Goal: Contribute content: Add original content to the website for others to see

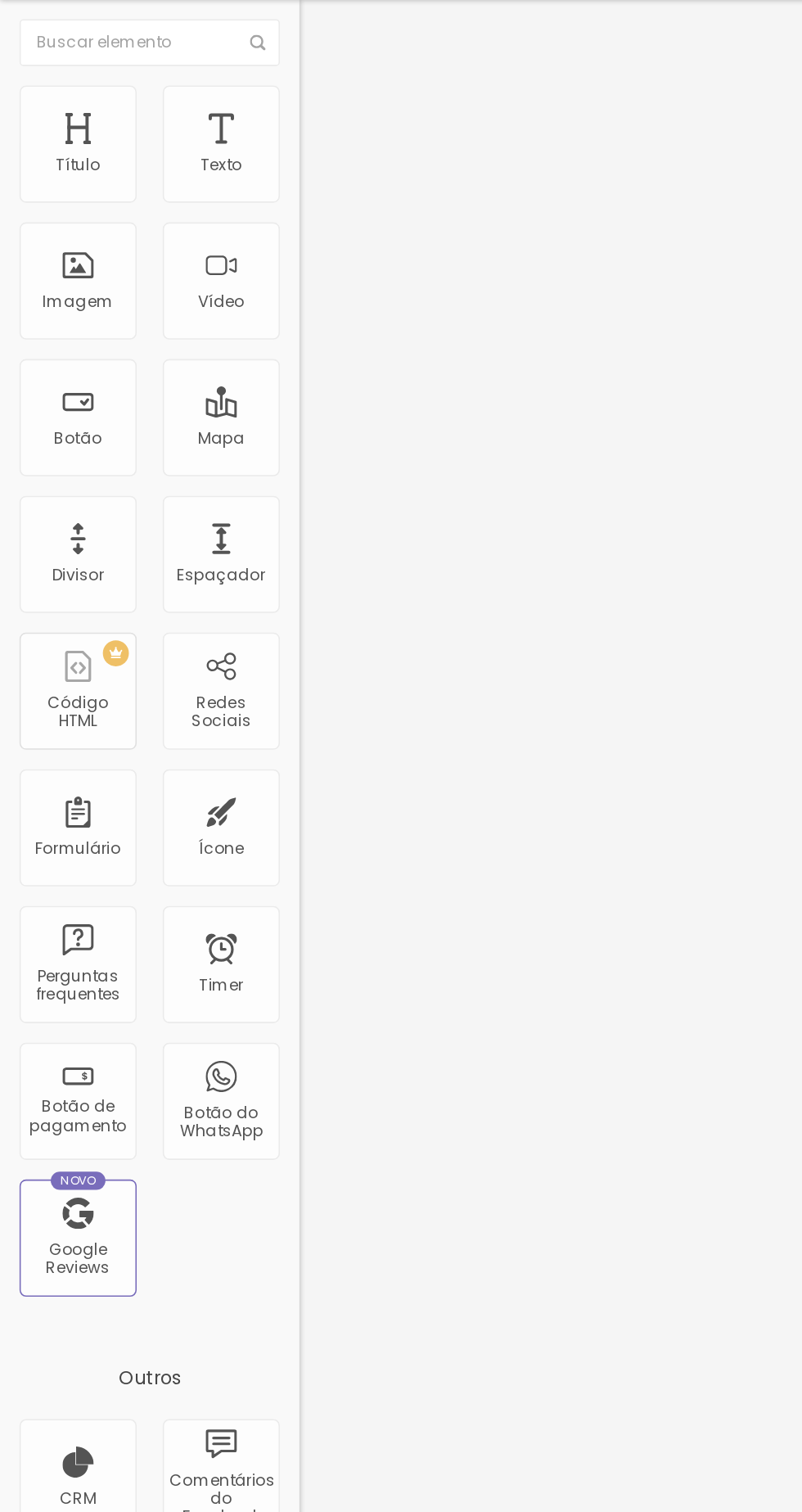
click at [188, 140] on span "Trocar imagem" at bounding box center [233, 134] width 89 height 14
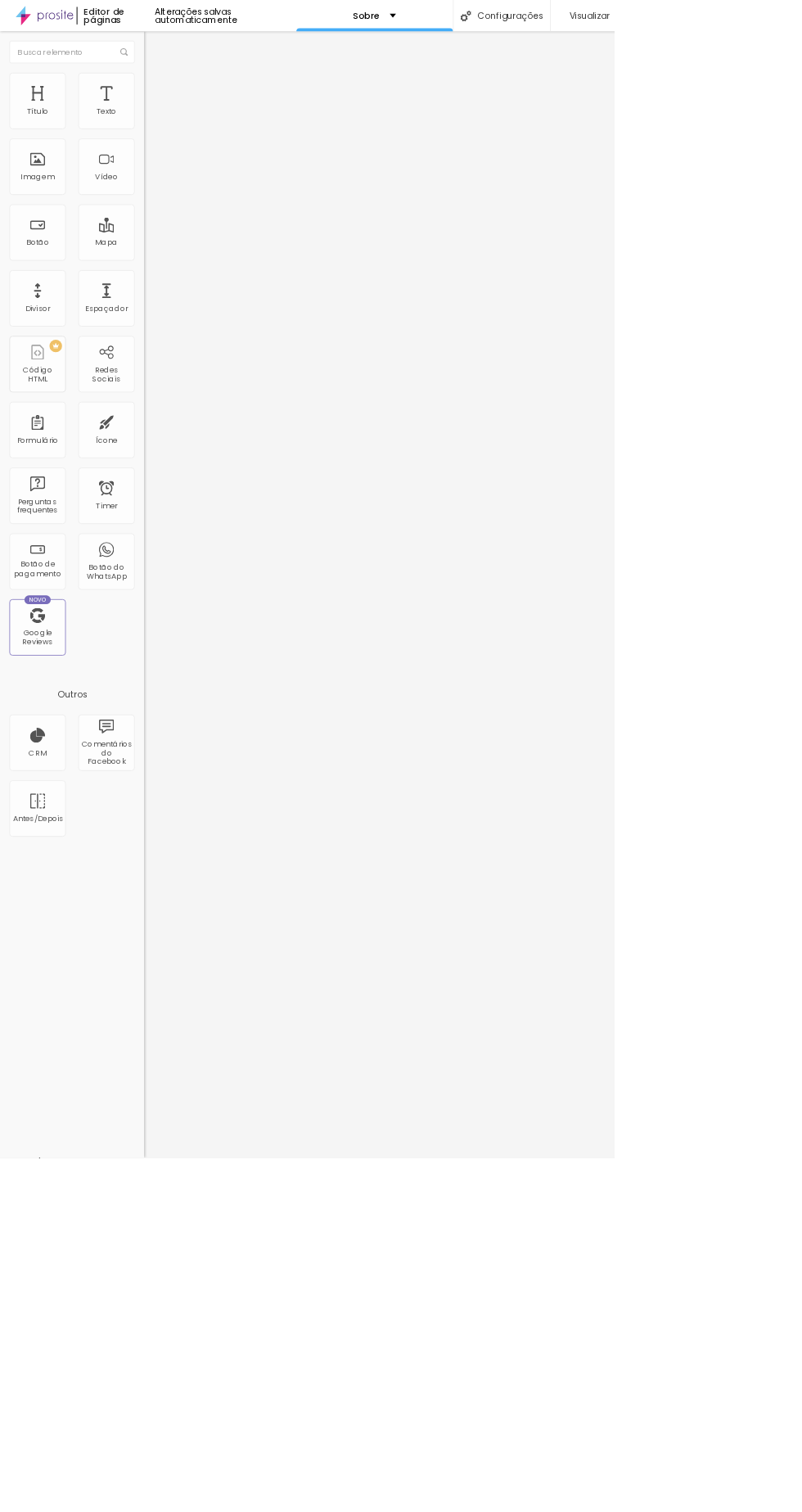
click at [188, 140] on span "Trocar imagem" at bounding box center [233, 134] width 89 height 14
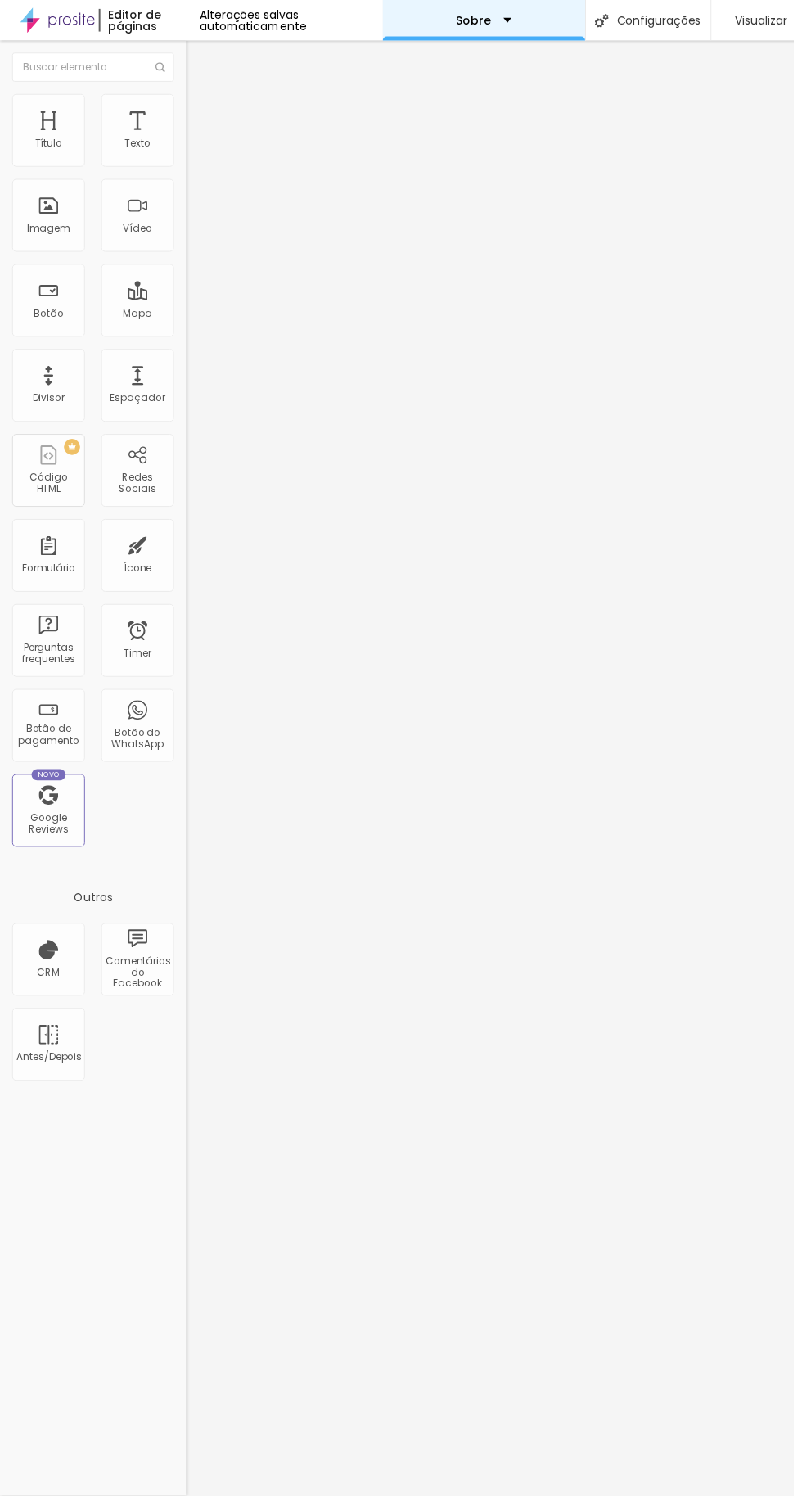
click at [505, 20] on div "Sobre" at bounding box center [489, 20] width 56 height 12
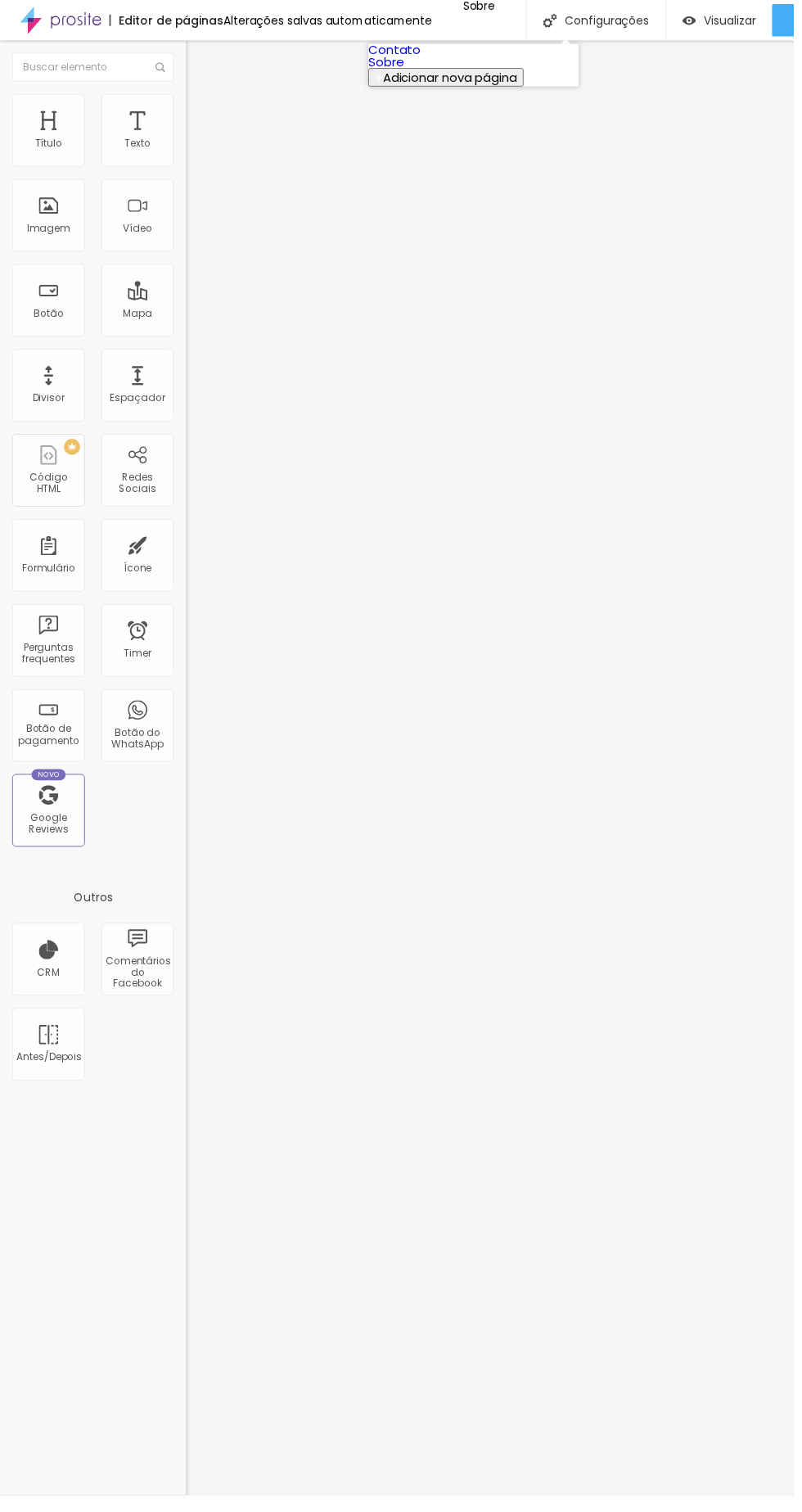
click at [500, 87] on span "Adicionar nova página" at bounding box center [455, 77] width 136 height 17
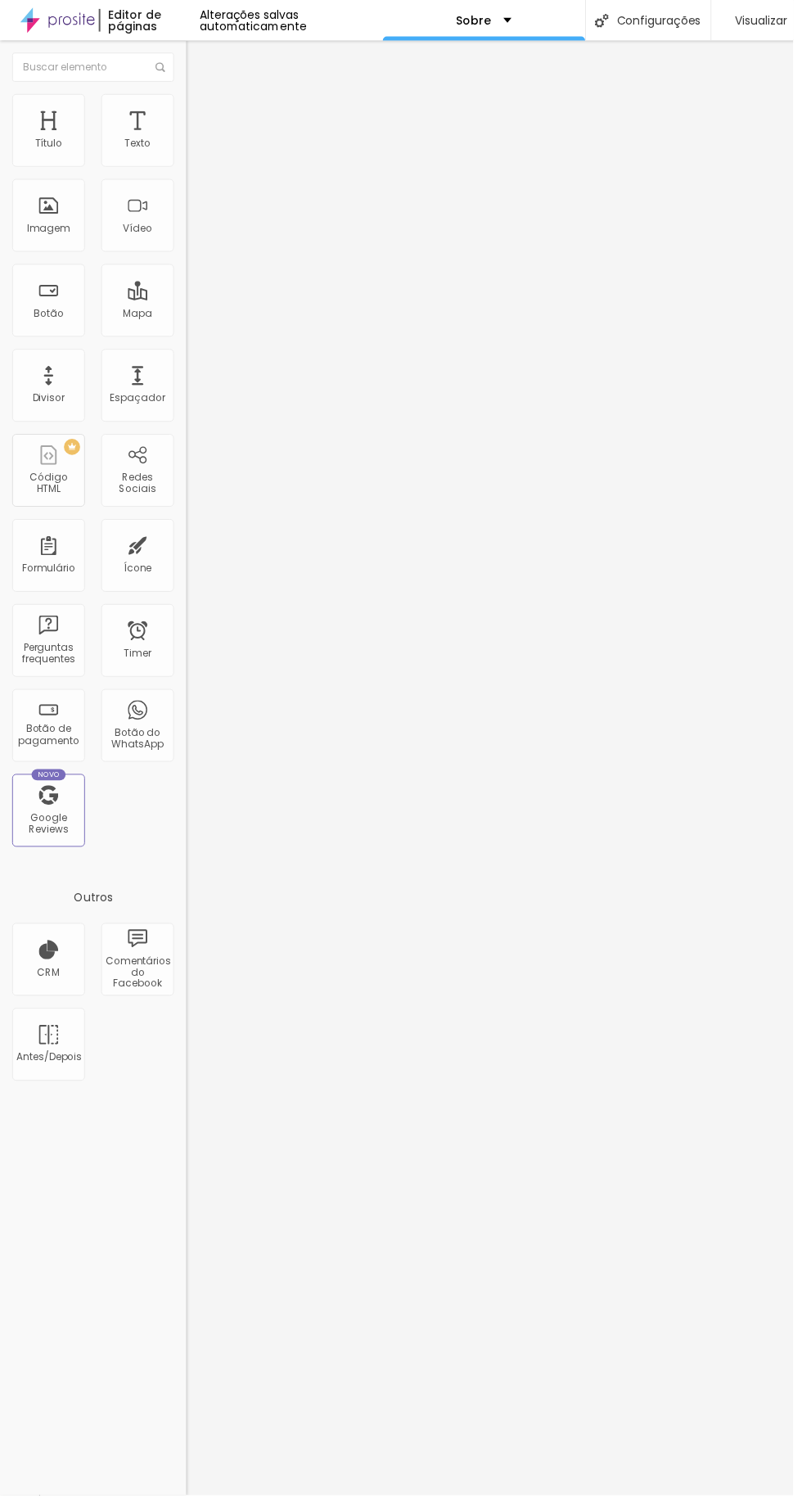
click at [585, 1511] on div at bounding box center [401, 1529] width 802 height 15
click at [203, 113] on span "Estilo" at bounding box center [215, 106] width 26 height 14
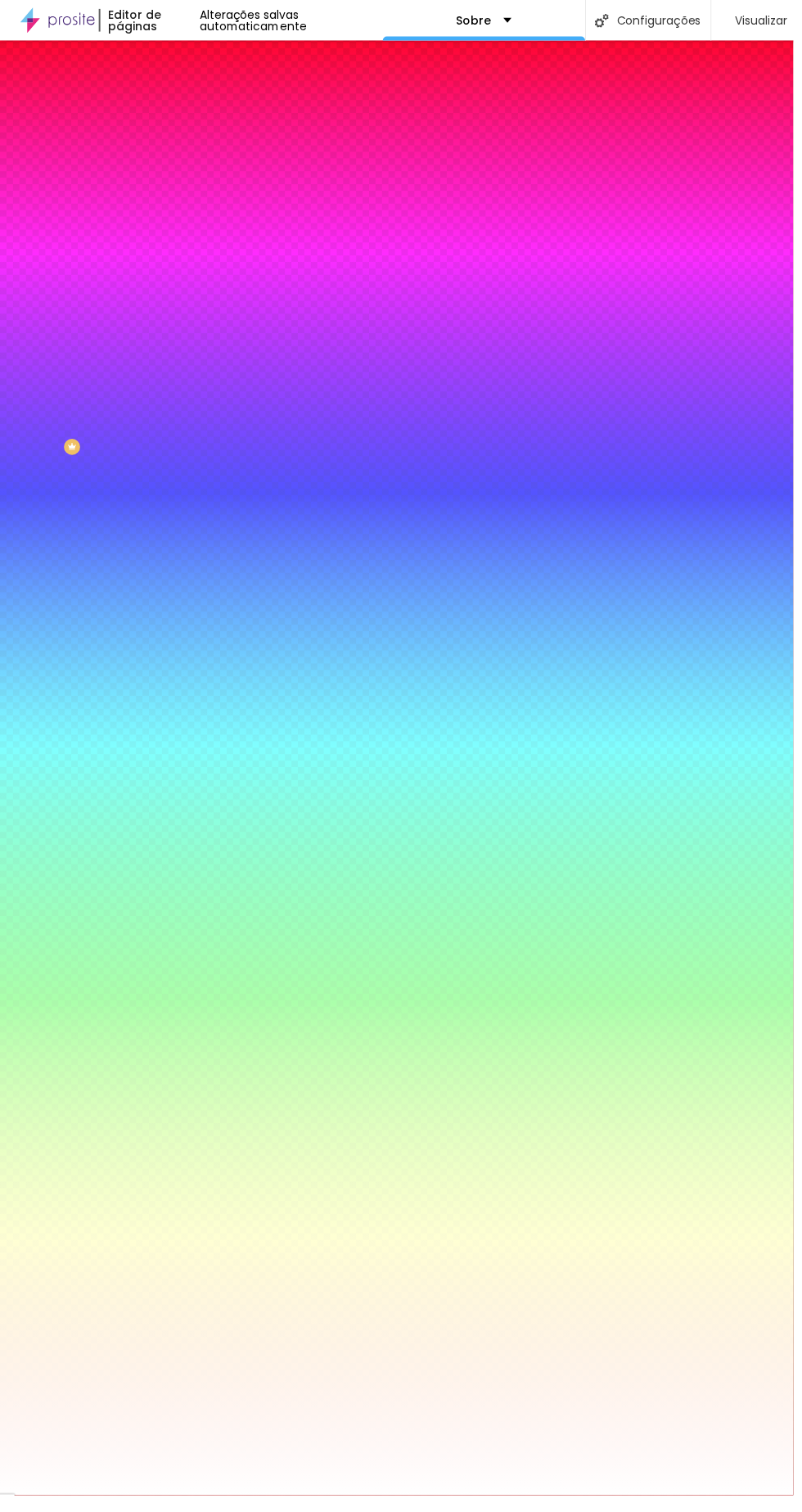
click at [188, 111] on li "Avançado" at bounding box center [283, 119] width 188 height 16
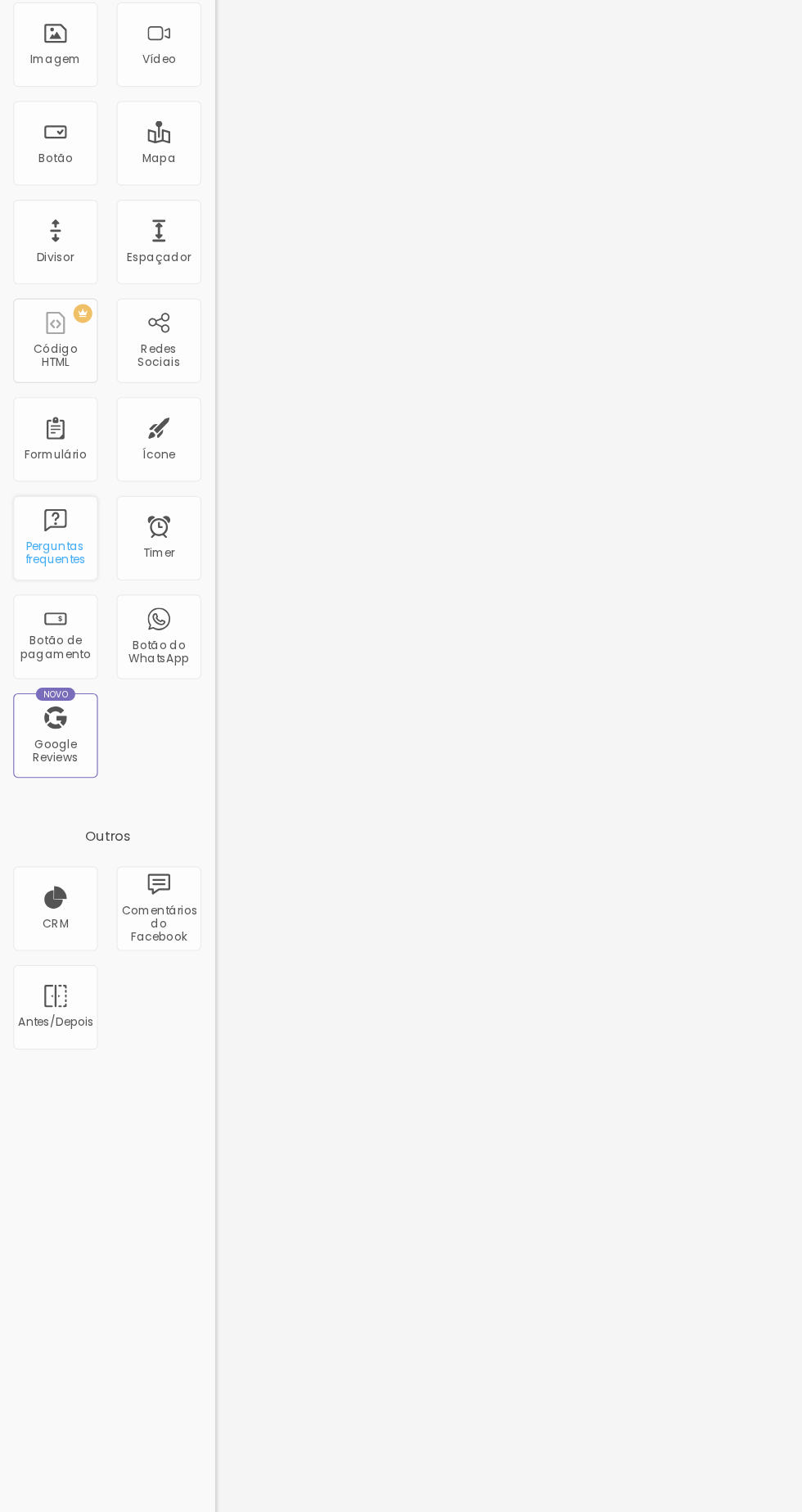
click at [67, 642] on div "Perguntas frequentes" at bounding box center [49, 647] width 74 height 74
click at [57, 573] on div "Formulário" at bounding box center [49, 574] width 54 height 12
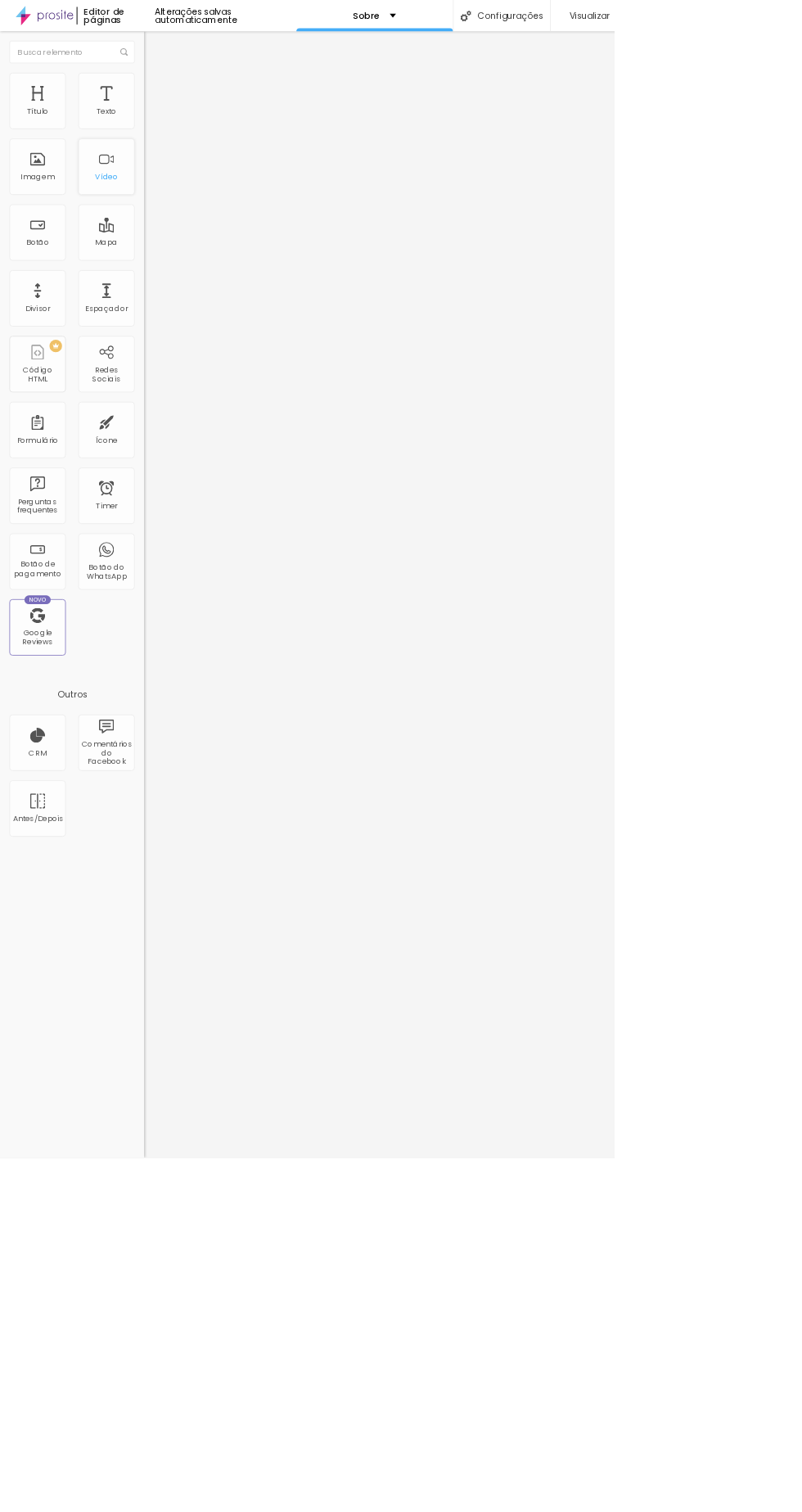
click at [169, 191] on div "Vídeo" at bounding box center [139, 217] width 74 height 74
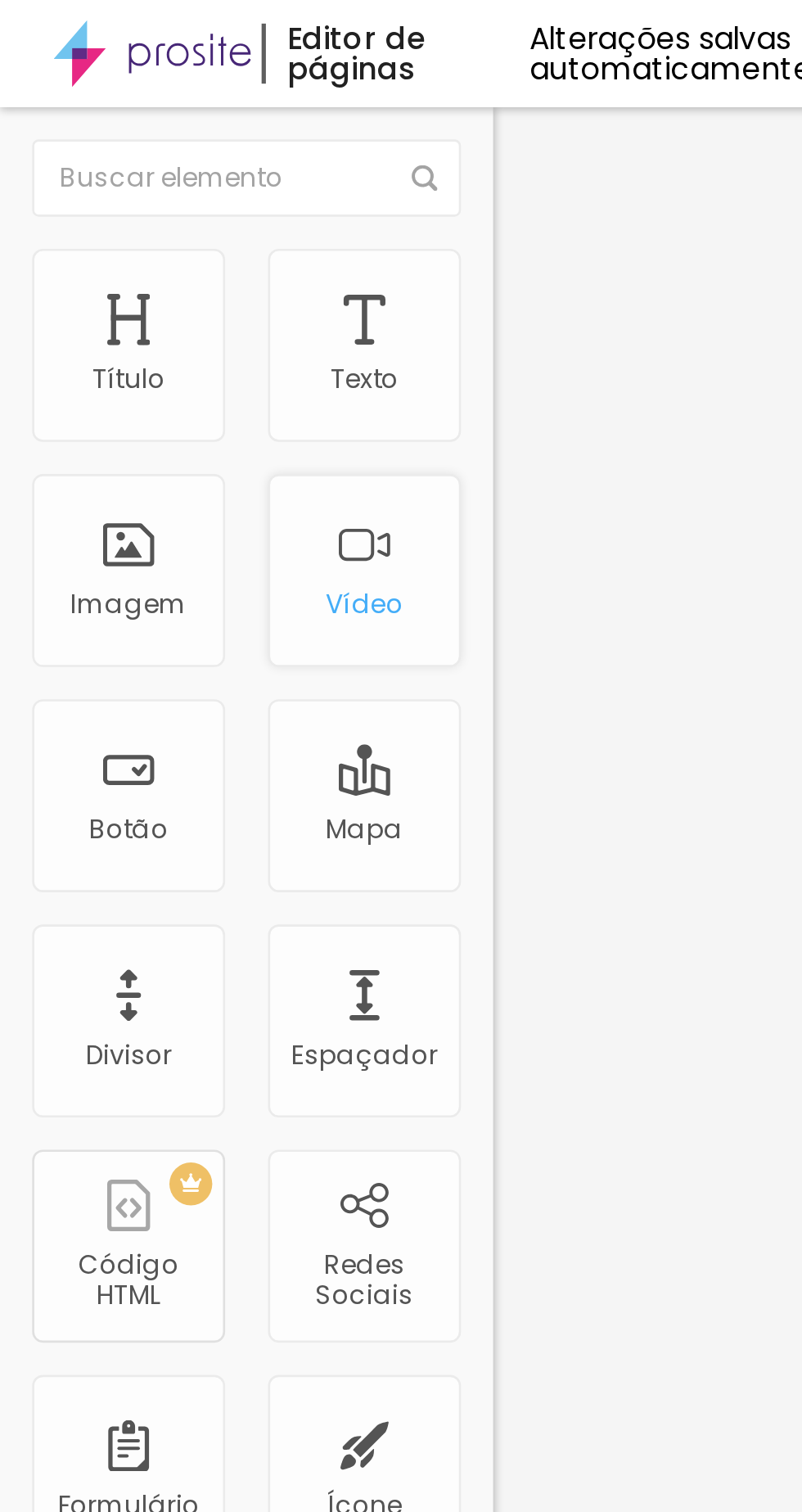
click at [146, 222] on div "Vídeo" at bounding box center [139, 217] width 74 height 74
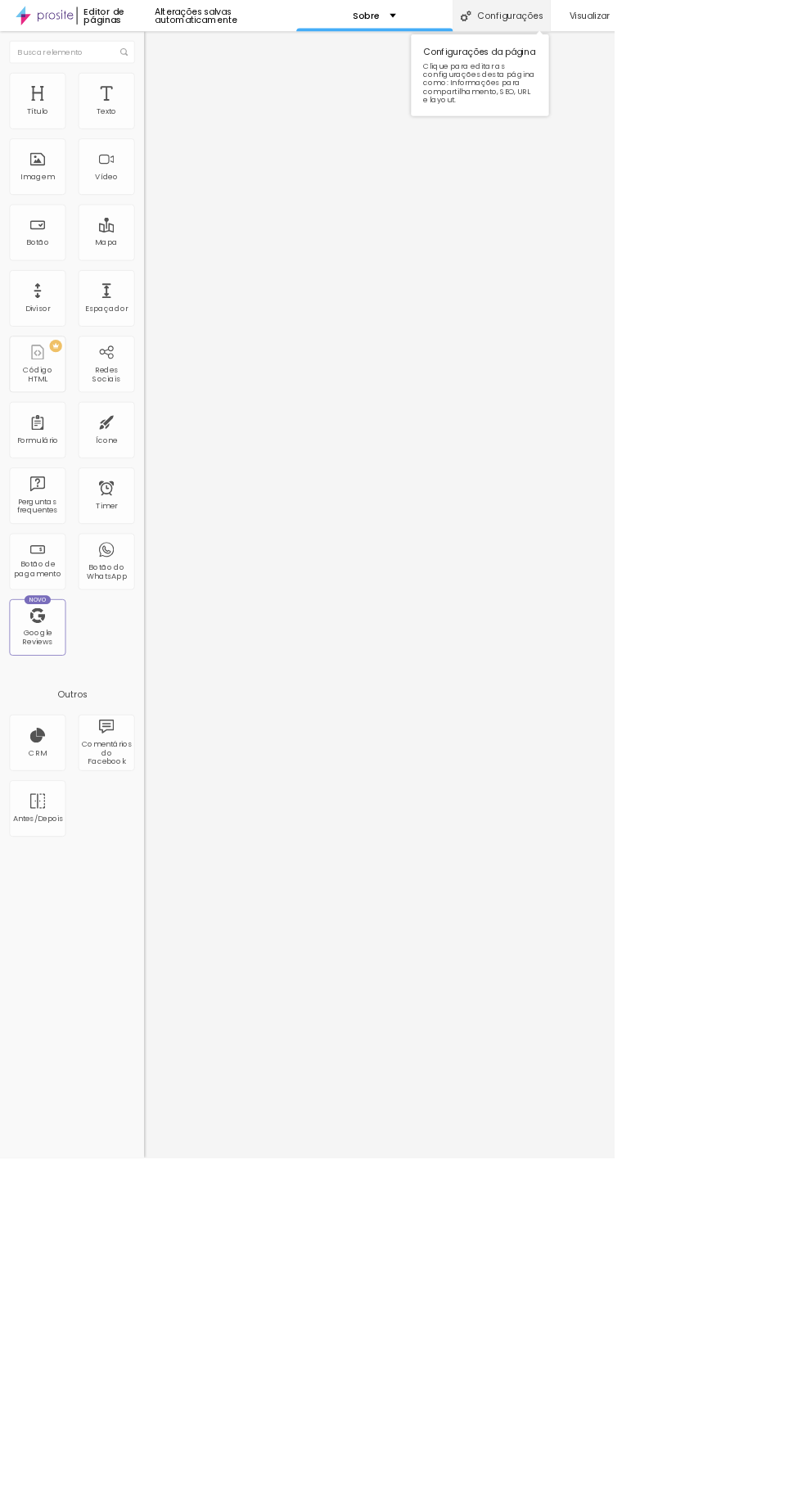
click at [658, 20] on div "Configurações" at bounding box center [655, 20] width 127 height 41
click at [699, 1511] on div at bounding box center [401, 1529] width 802 height 15
